Goal: Use online tool/utility

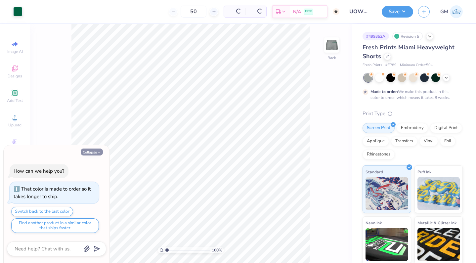
click at [90, 153] on button "Collapse" at bounding box center [92, 151] width 22 height 7
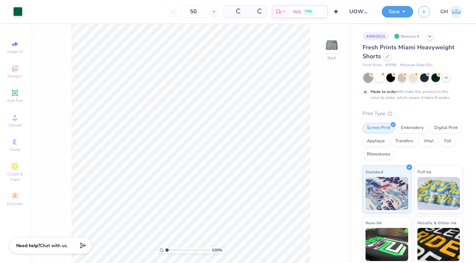
type textarea "x"
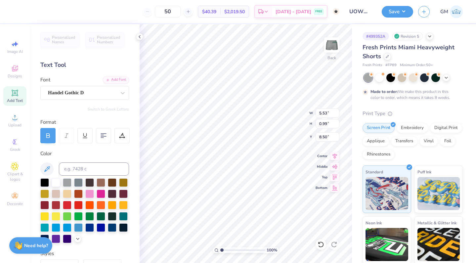
type input "3.94"
type input "0.71"
type input "8.76"
type input "9.05"
click at [136, 38] on div at bounding box center [139, 36] width 7 height 7
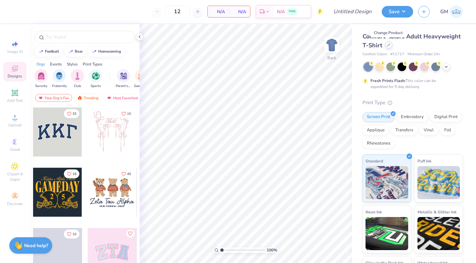
click at [386, 45] on div at bounding box center [388, 44] width 7 height 7
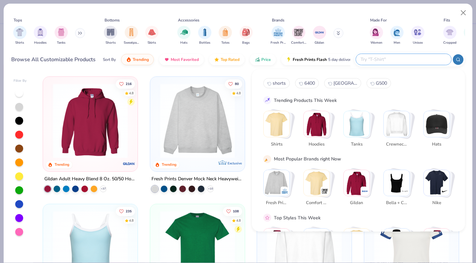
click at [405, 56] on input "text" at bounding box center [403, 60] width 87 height 8
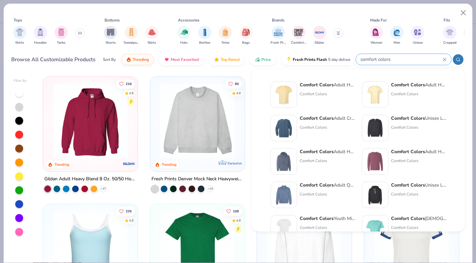
type input "comfort colors"
click at [327, 83] on strong "Comfort Colors" at bounding box center [316, 85] width 34 height 6
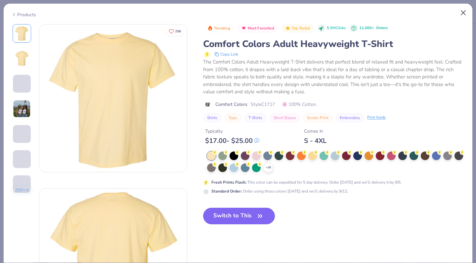
click at [462, 13] on button "Close" at bounding box center [463, 13] width 13 height 13
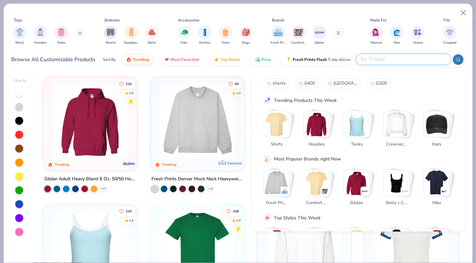
click at [425, 61] on input "text" at bounding box center [403, 60] width 87 height 8
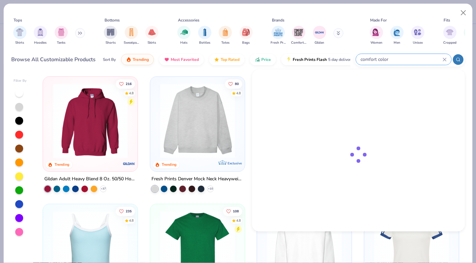
type input "comfort colors"
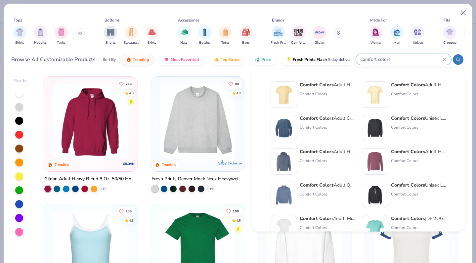
click at [444, 56] on div "comfort colors" at bounding box center [403, 59] width 95 height 11
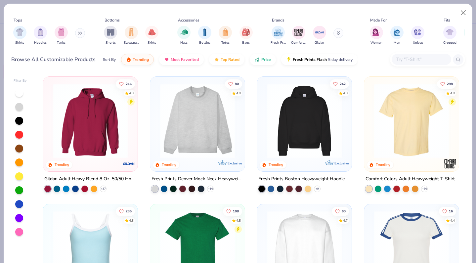
paste input "6030CC"
type input "6030CC"
click at [458, 60] on line at bounding box center [458, 60] width 1 height 1
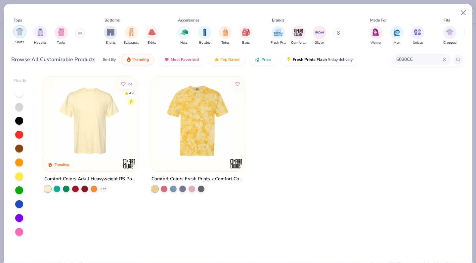
click at [19, 33] on img "filter for Shirts" at bounding box center [20, 32] width 8 height 8
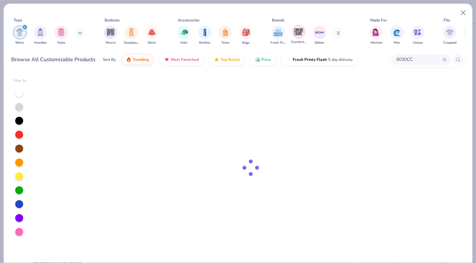
click at [302, 37] on div "filter for Comfort Colors" at bounding box center [298, 31] width 13 height 13
click at [461, 12] on button "Close" at bounding box center [463, 13] width 13 height 13
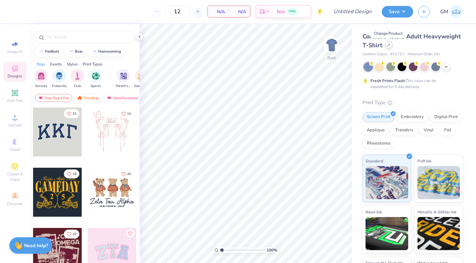
click at [386, 47] on div at bounding box center [388, 44] width 7 height 7
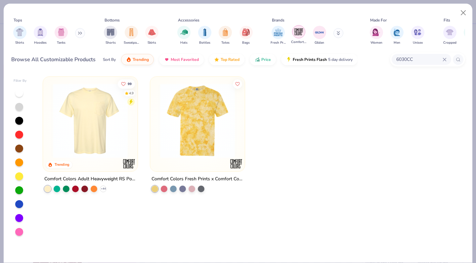
click at [301, 32] on img "filter for Comfort Colors" at bounding box center [298, 32] width 10 height 10
click at [19, 37] on div "filter for Shirts" at bounding box center [19, 31] width 13 height 13
